Goal: Register for event/course

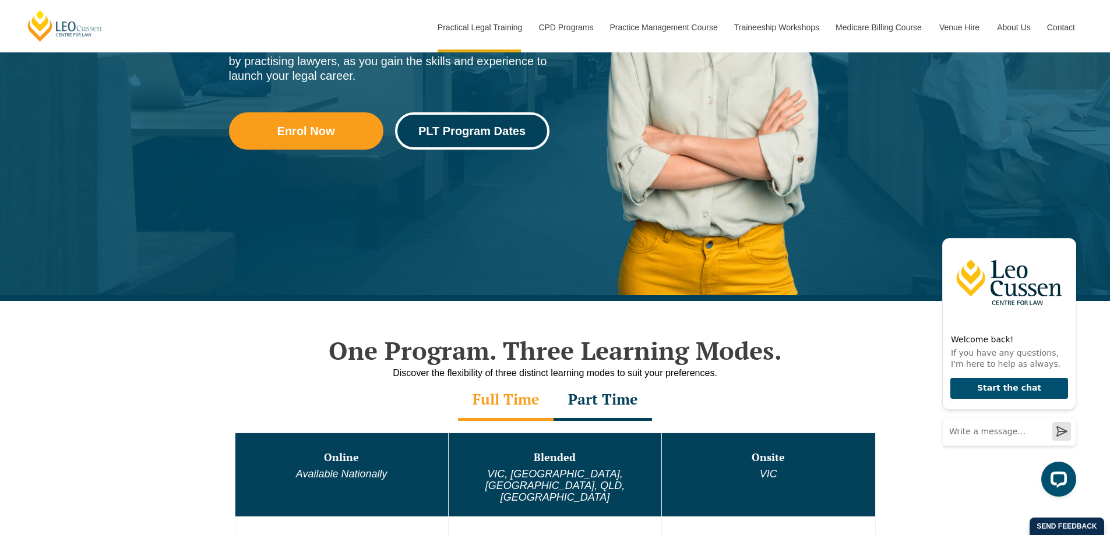
click at [500, 130] on span "PLT Program Dates" at bounding box center [471, 131] width 107 height 12
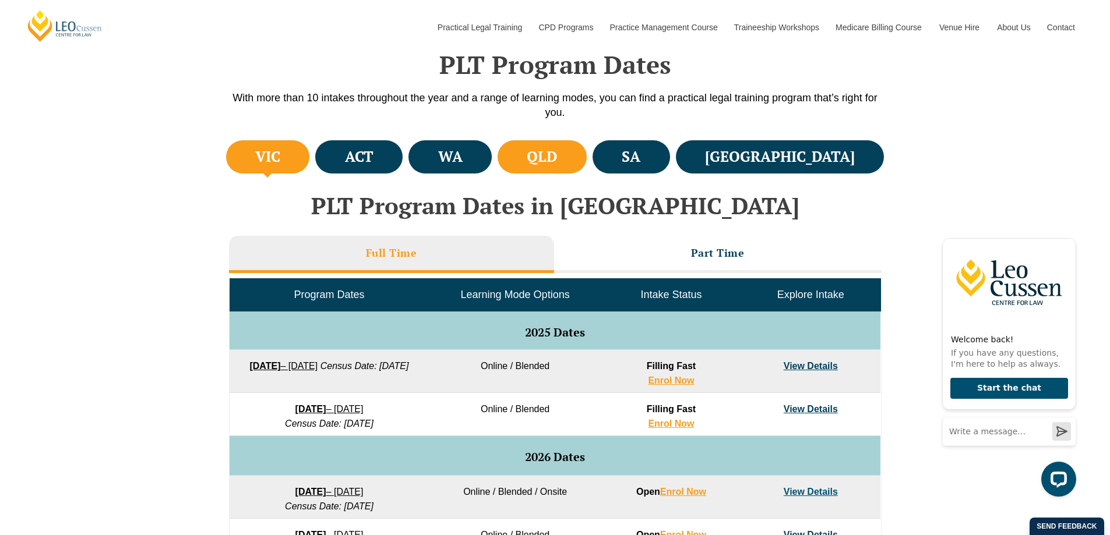
click at [587, 165] on li "QLD" at bounding box center [542, 156] width 89 height 33
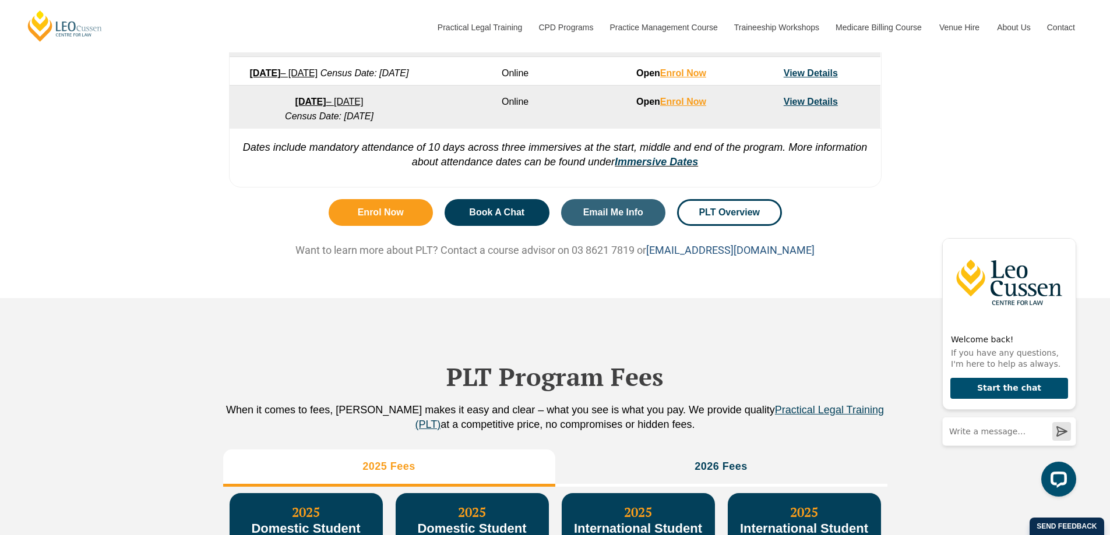
scroll to position [990, 0]
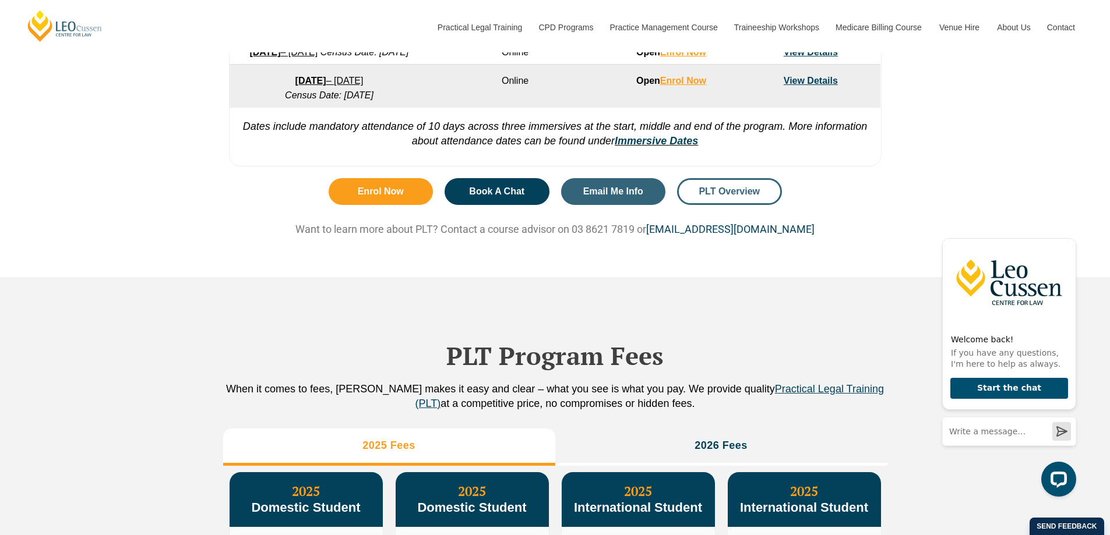
click at [763, 196] on span "PLT Overview" at bounding box center [729, 191] width 73 height 9
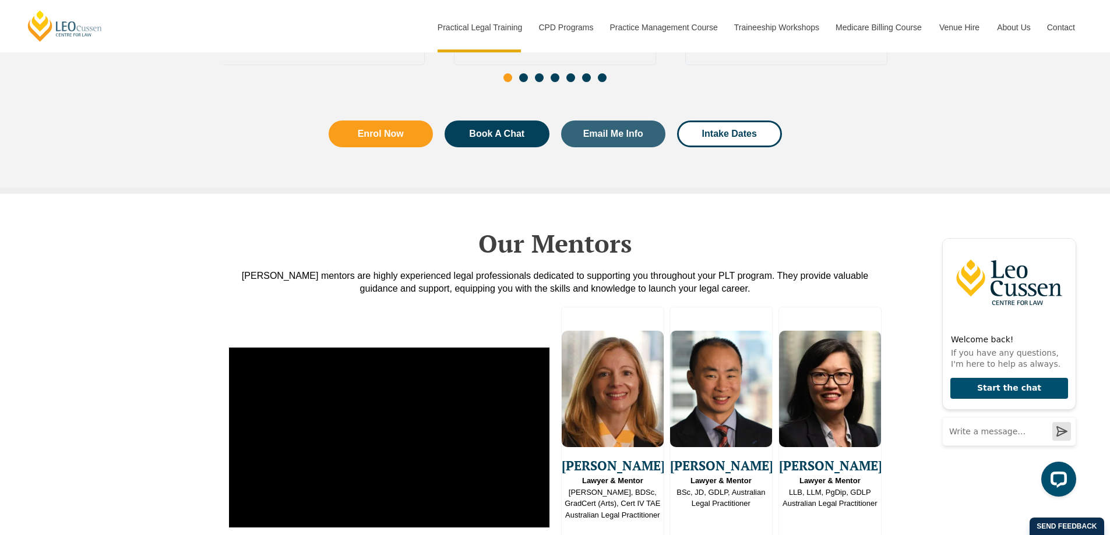
scroll to position [2796, 0]
